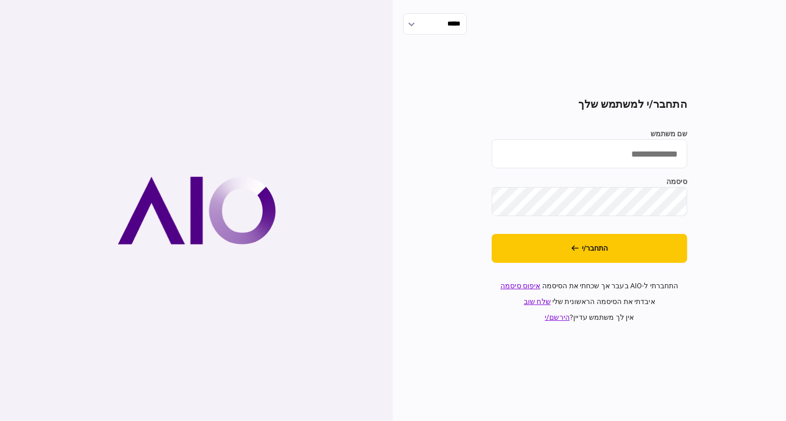
type input "**********"
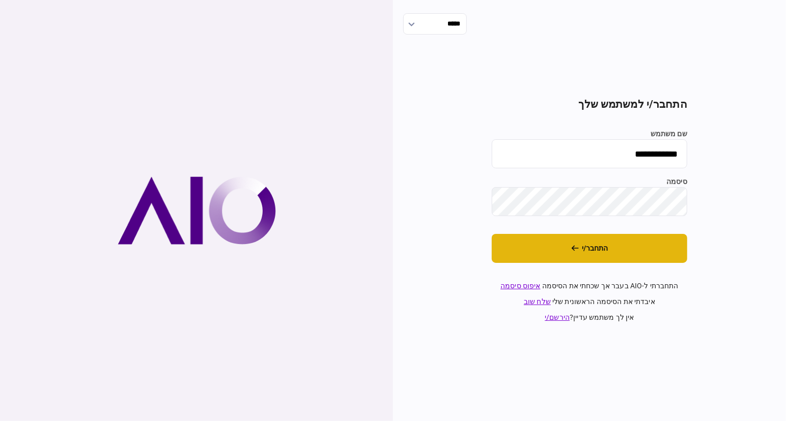
click at [638, 249] on button "התחבר/י" at bounding box center [588, 248] width 195 height 29
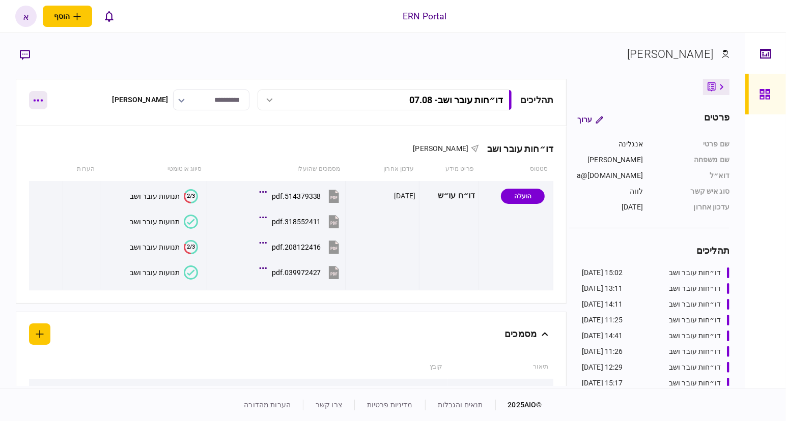
click at [37, 100] on icon "button" at bounding box center [38, 101] width 9 height 2
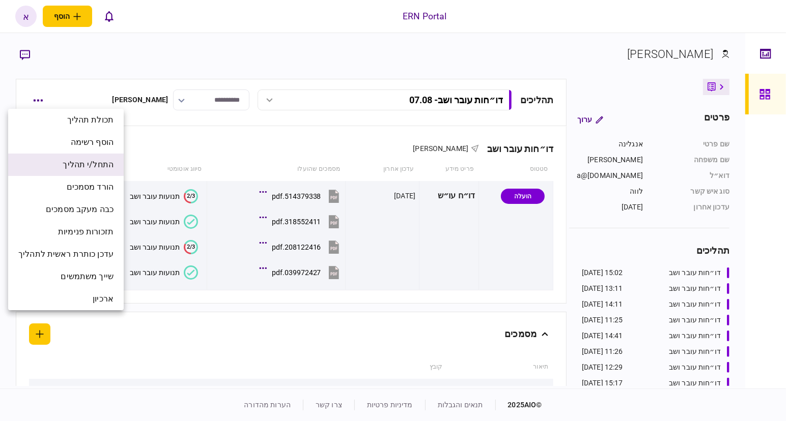
click at [90, 165] on span "התחל/י תהליך" at bounding box center [88, 165] width 51 height 12
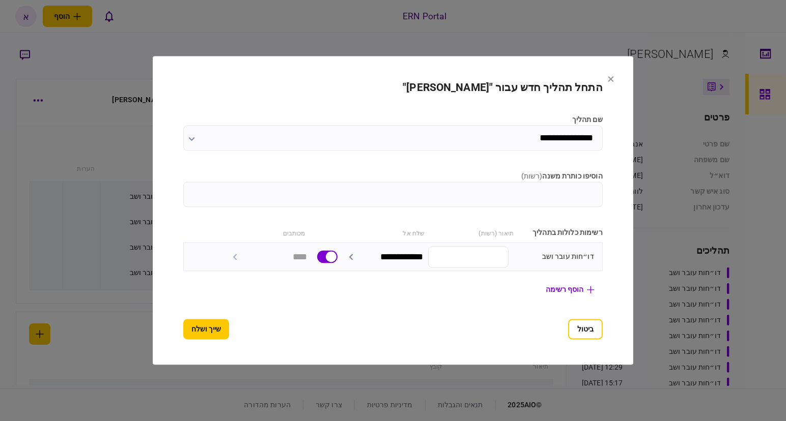
drag, startPoint x: 517, startPoint y: 207, endPoint x: 519, endPoint y: 201, distance: 6.0
click at [518, 207] on section "**********" at bounding box center [392, 211] width 419 height 258
click at [520, 199] on input "הוסיפו כותרת משנה ( רשות )" at bounding box center [392, 194] width 419 height 25
type input "*****"
click at [183, 323] on button "שייך ושלח" at bounding box center [206, 330] width 46 height 20
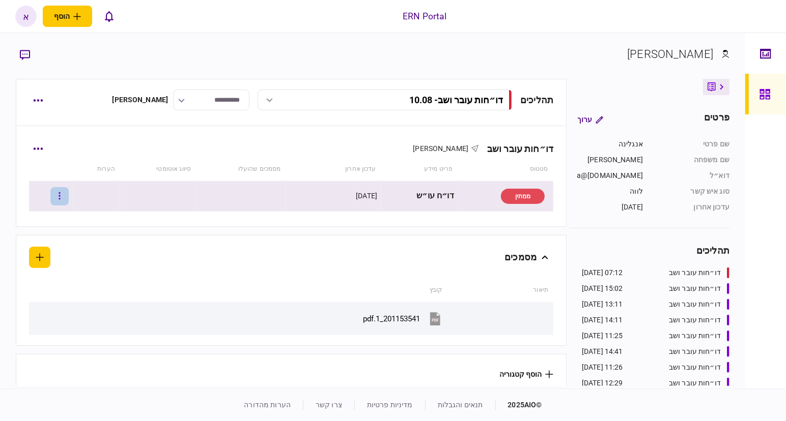
click at [61, 192] on icon "button" at bounding box center [60, 196] width 2 height 10
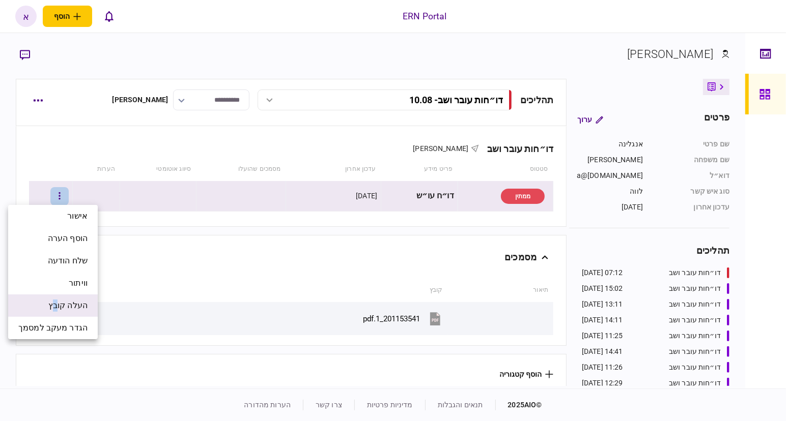
click at [54, 298] on li "העלה קובץ" at bounding box center [53, 306] width 90 height 22
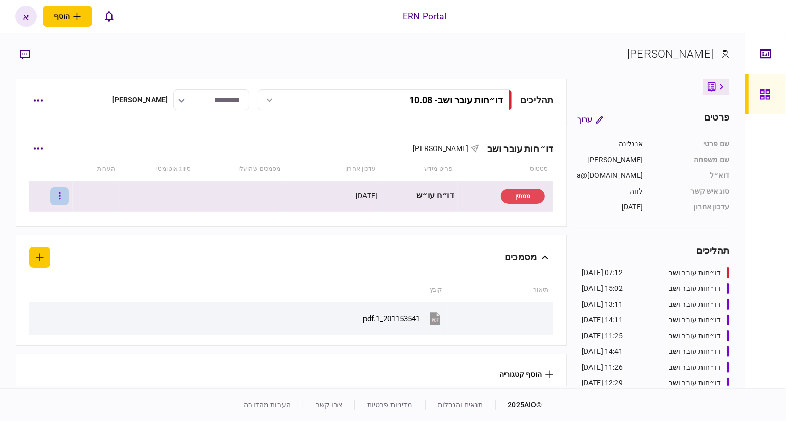
click at [65, 197] on button "button" at bounding box center [59, 196] width 18 height 18
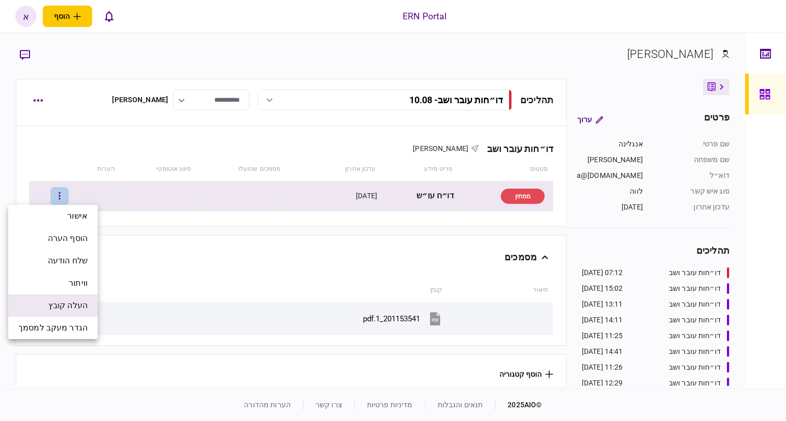
click at [63, 311] on span "העלה קובץ" at bounding box center [67, 306] width 39 height 12
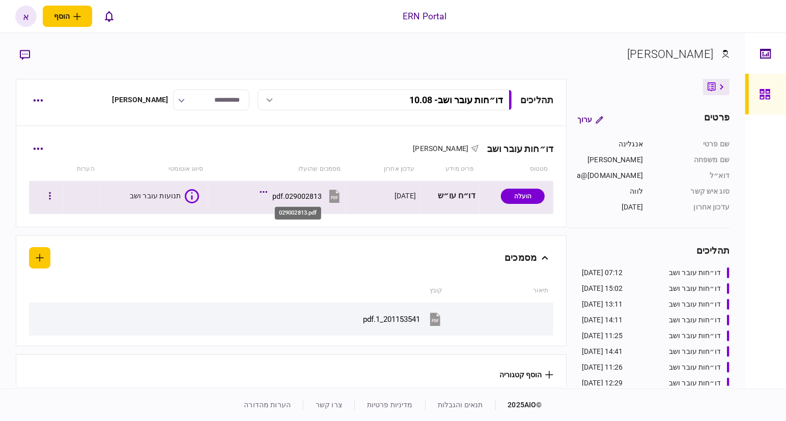
click at [314, 194] on div "029002813.pdf" at bounding box center [296, 196] width 49 height 8
click at [50, 197] on icon "button" at bounding box center [50, 195] width 2 height 7
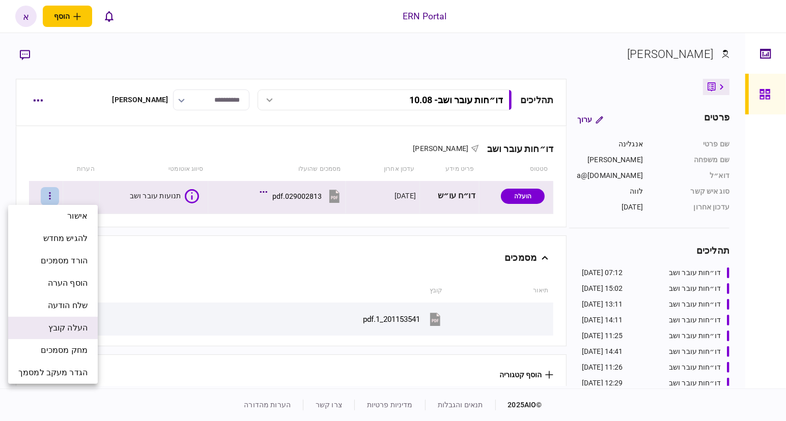
click at [68, 334] on li "העלה קובץ" at bounding box center [53, 328] width 90 height 22
